Goal: Task Accomplishment & Management: Manage account settings

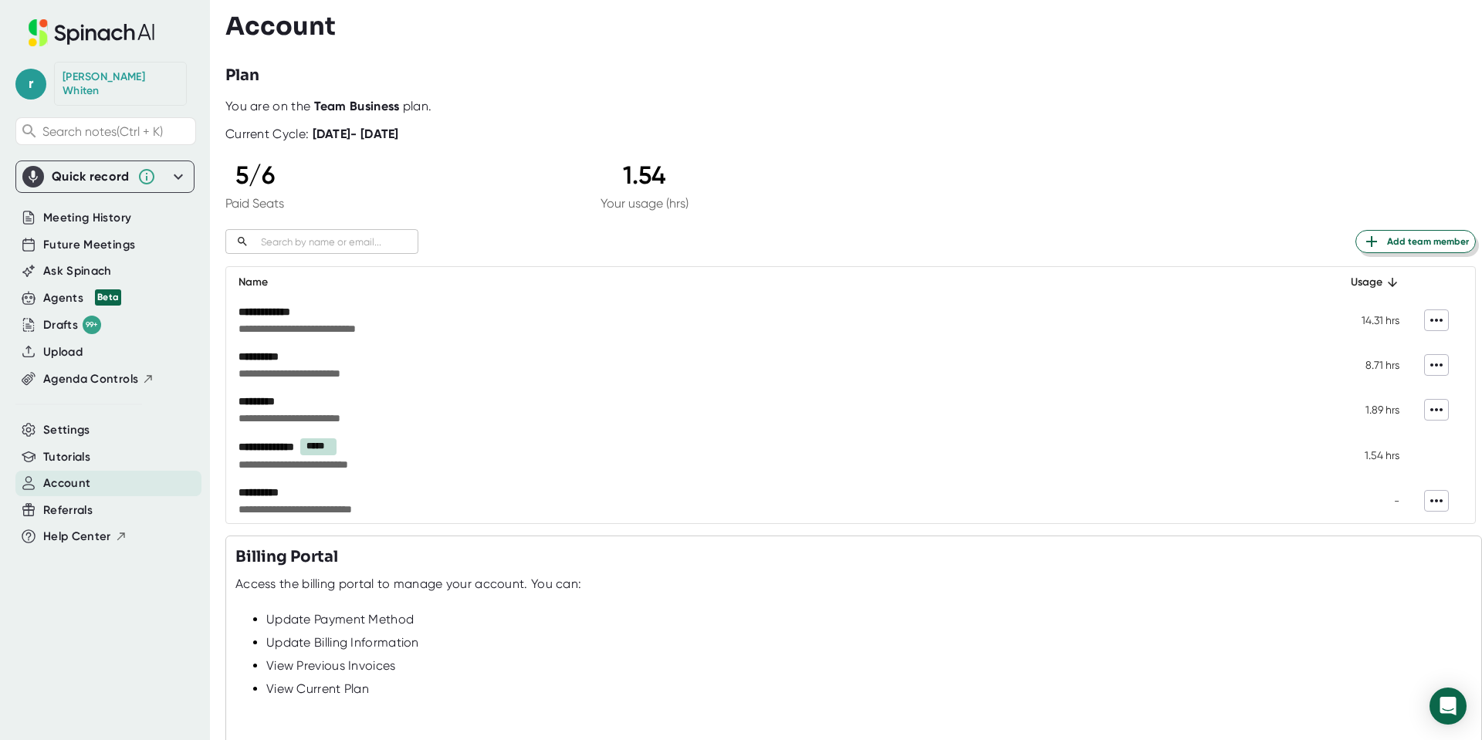
click at [1403, 243] on span "Add team member" at bounding box center [1416, 241] width 107 height 19
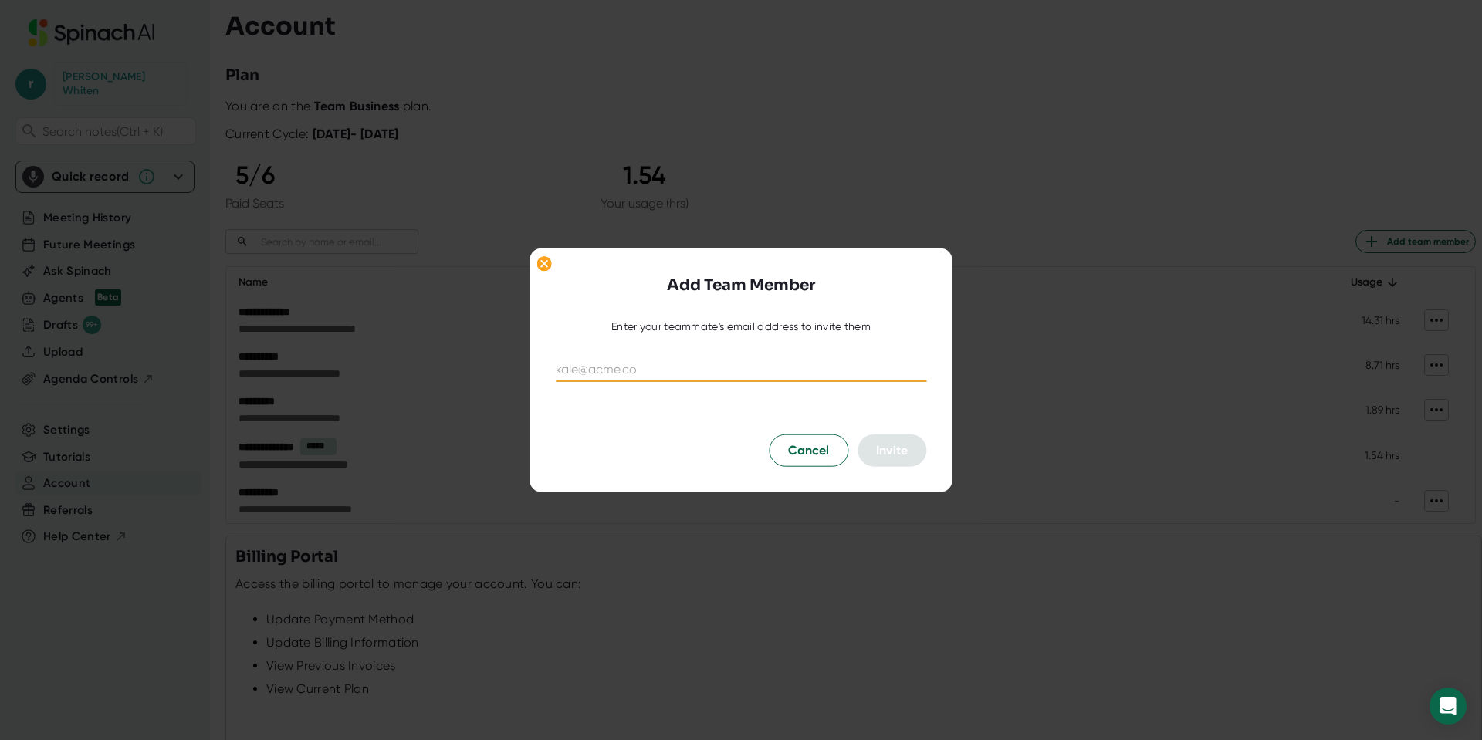
paste input "[EMAIL_ADDRESS][DOMAIN_NAME]"
type input "[EMAIL_ADDRESS][DOMAIN_NAME]"
click at [896, 445] on span "Invite" at bounding box center [892, 449] width 32 height 15
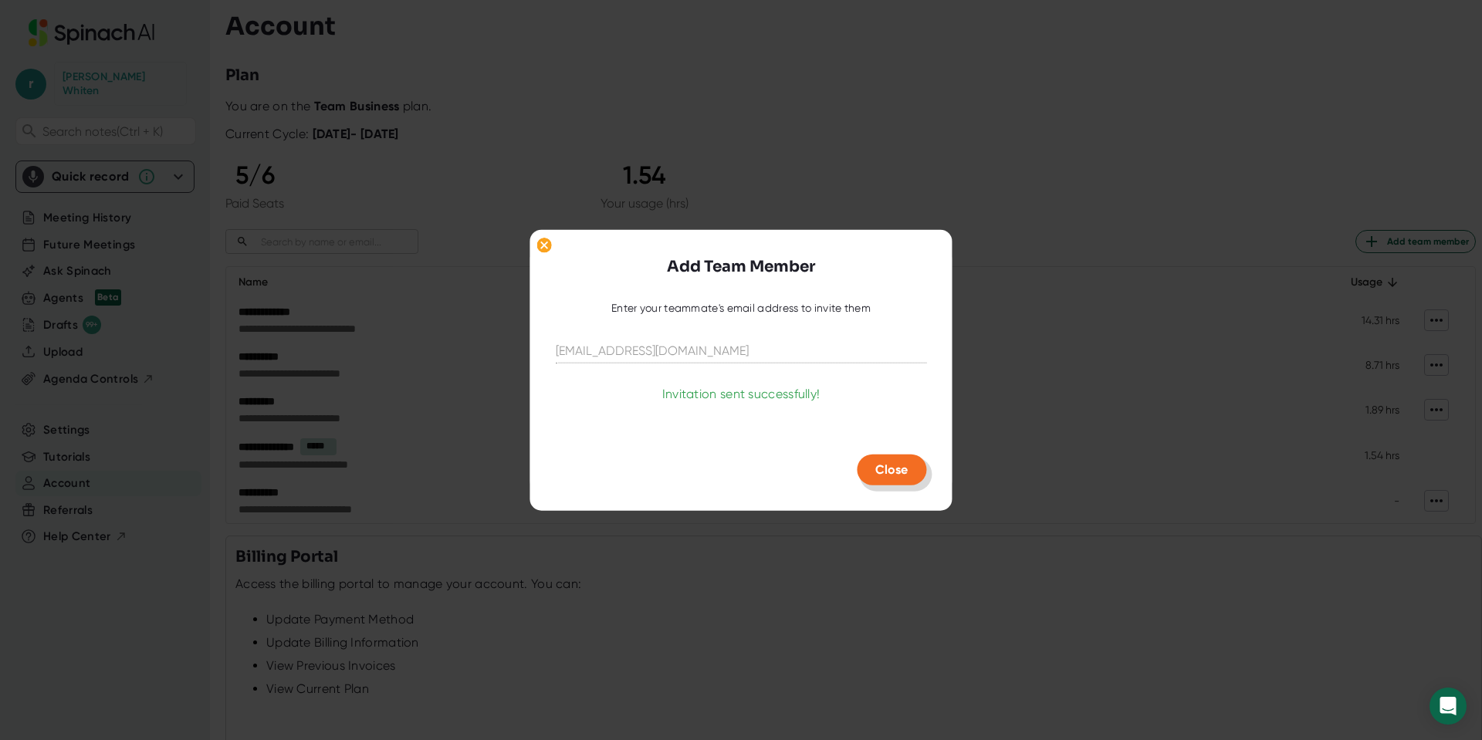
click at [900, 476] on span "Close" at bounding box center [891, 469] width 32 height 15
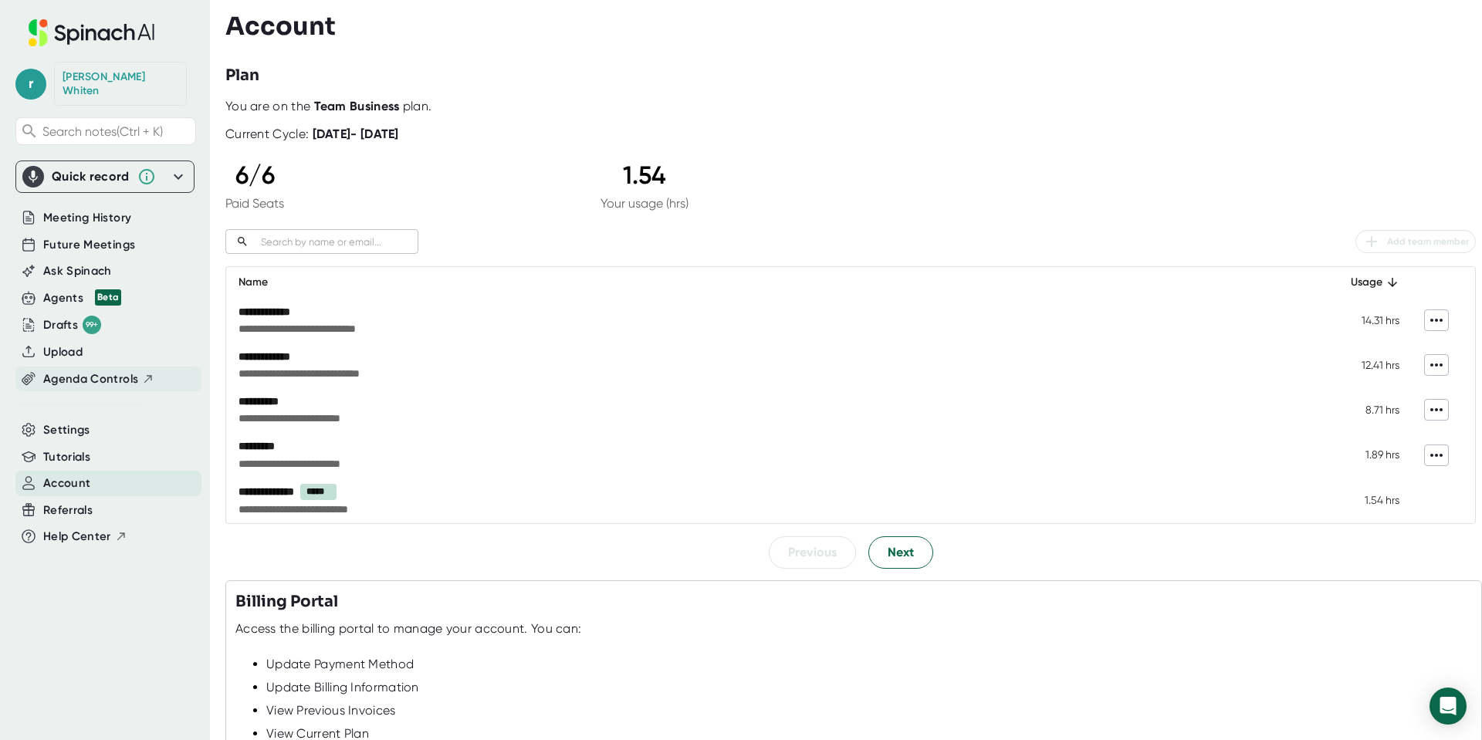
click at [93, 371] on span "Agenda Controls" at bounding box center [90, 380] width 95 height 18
